Goal: Information Seeking & Learning: Check status

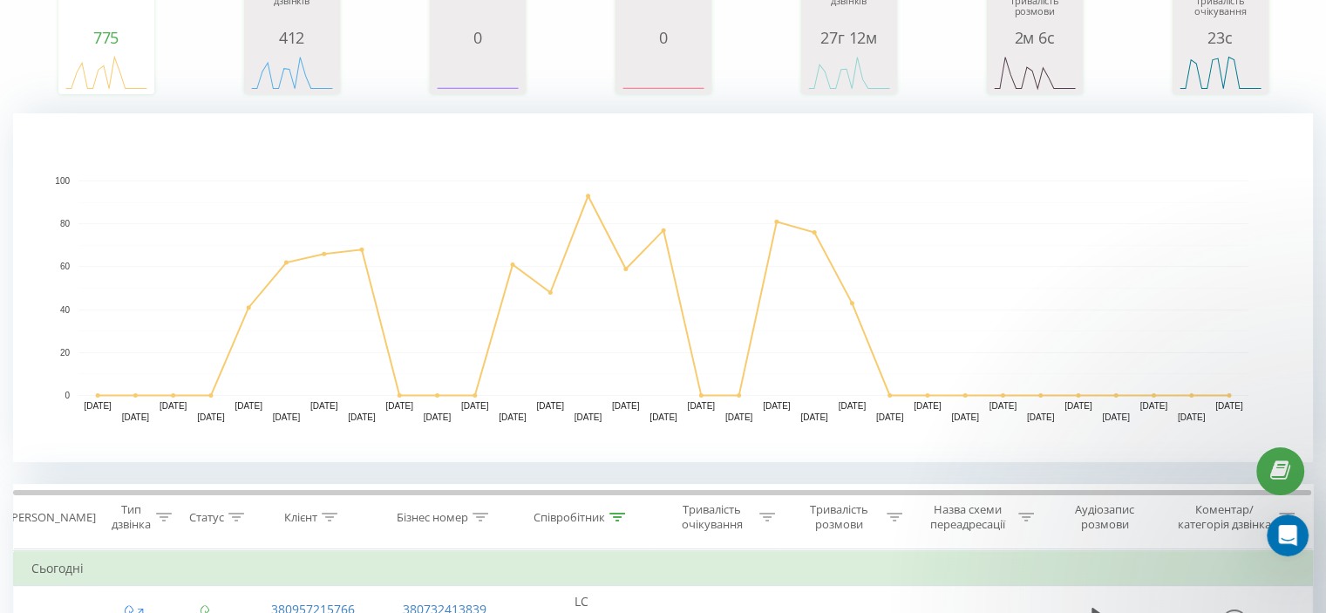
scroll to position [349, 0]
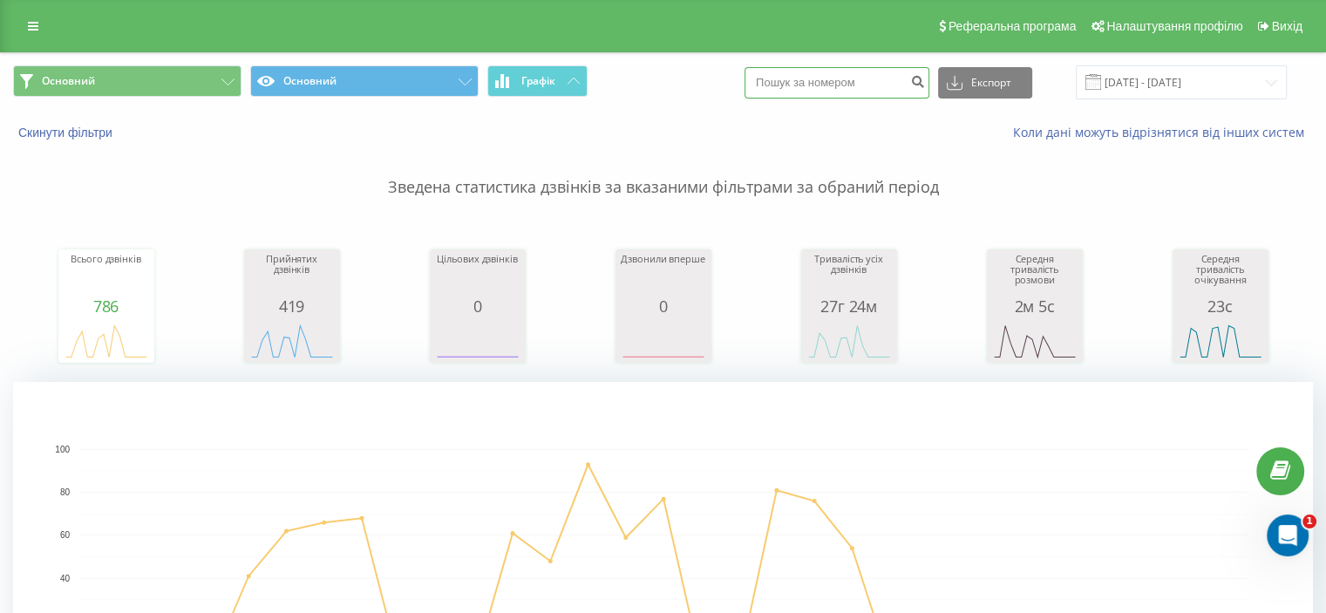
click at [882, 78] on input at bounding box center [836, 82] width 185 height 31
paste input "380989261313"
type input "380989261313"
click at [925, 74] on icon "submit" at bounding box center [917, 79] width 15 height 10
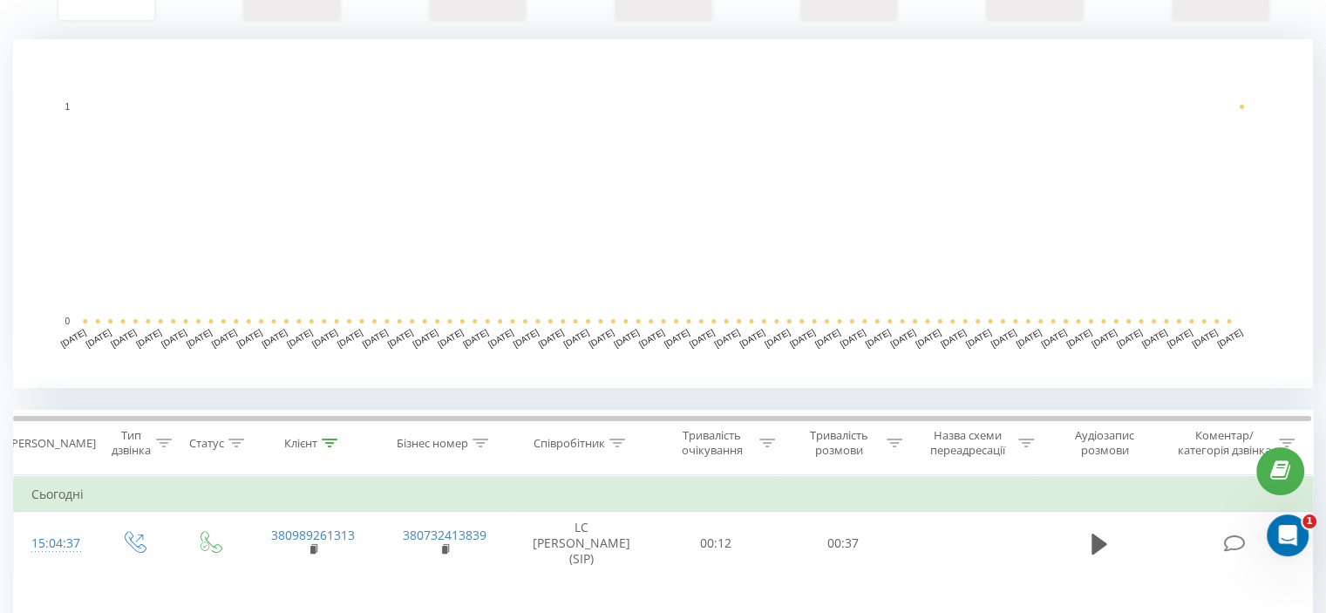
scroll to position [574, 0]
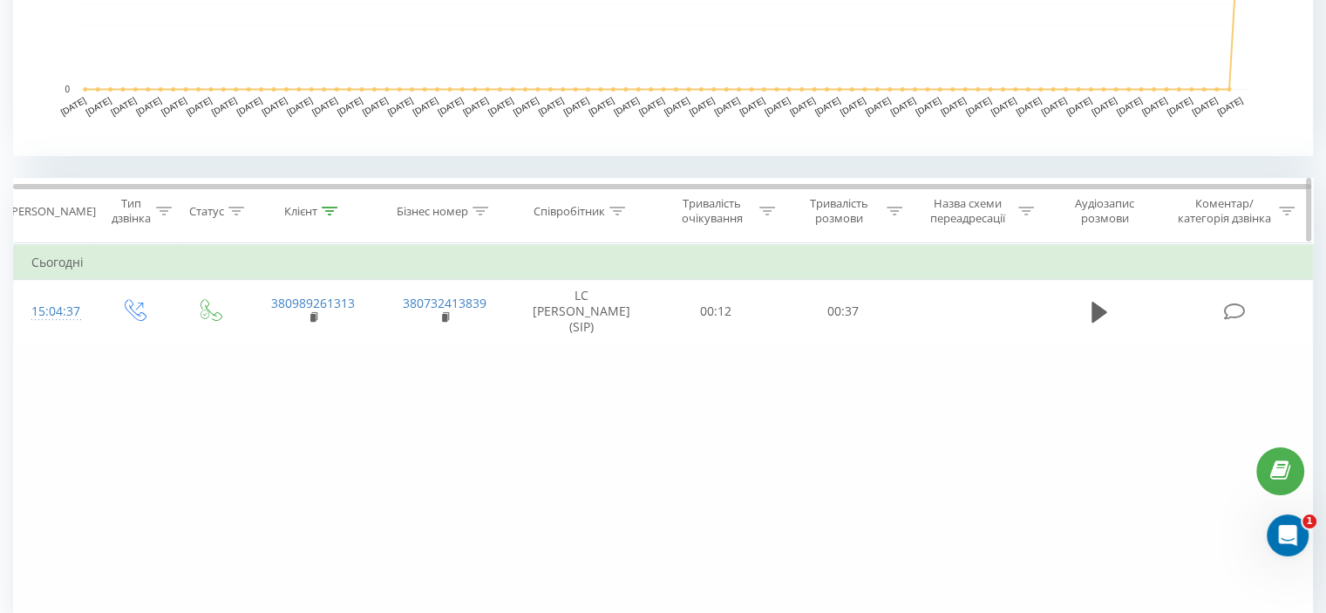
click at [618, 208] on icon at bounding box center [617, 211] width 16 height 9
